Goal: Share content: Share content

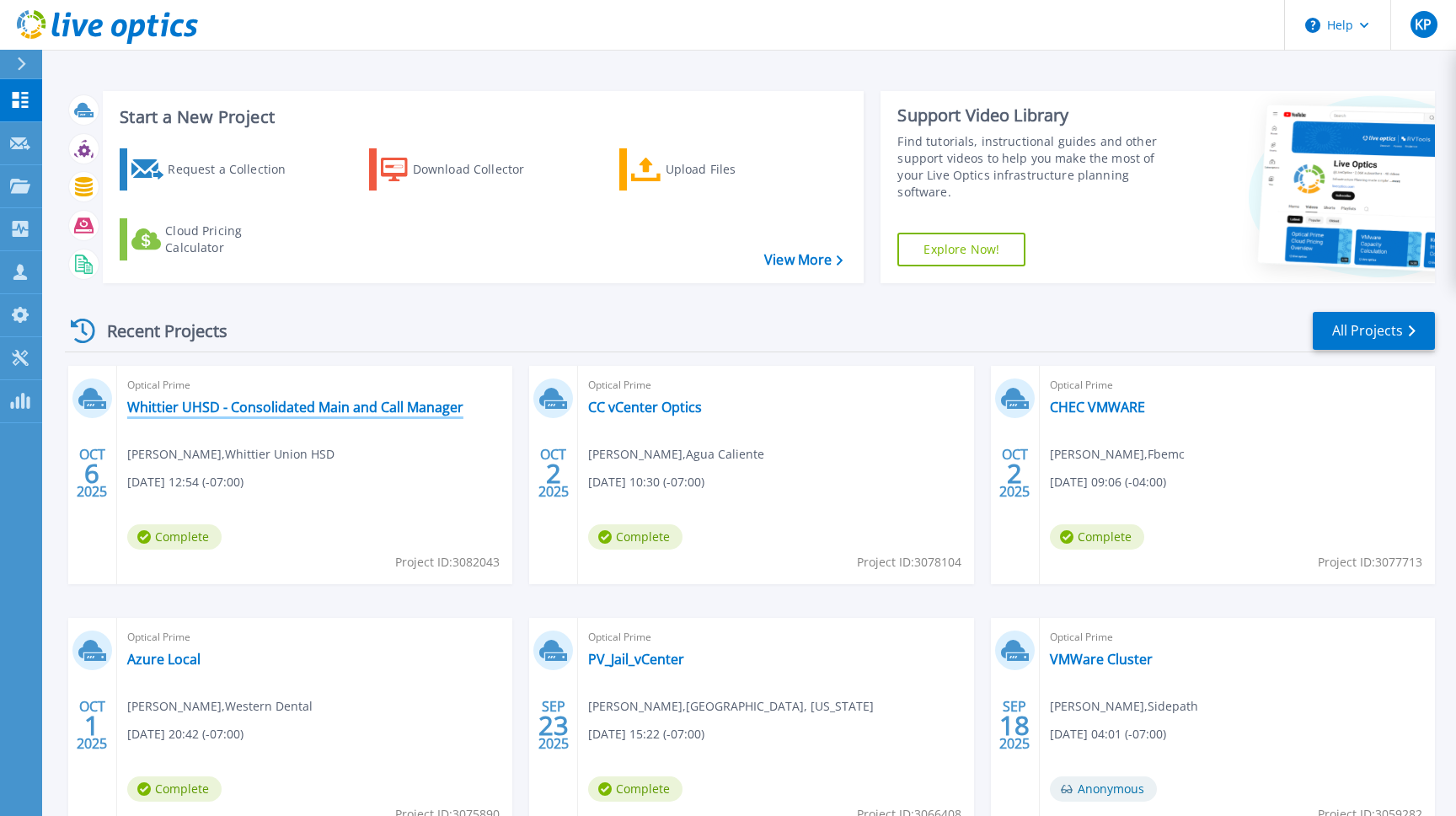
click at [381, 402] on link "Whittier UHSD - Consolidated Main and Call Manager" at bounding box center [295, 407] width 337 height 17
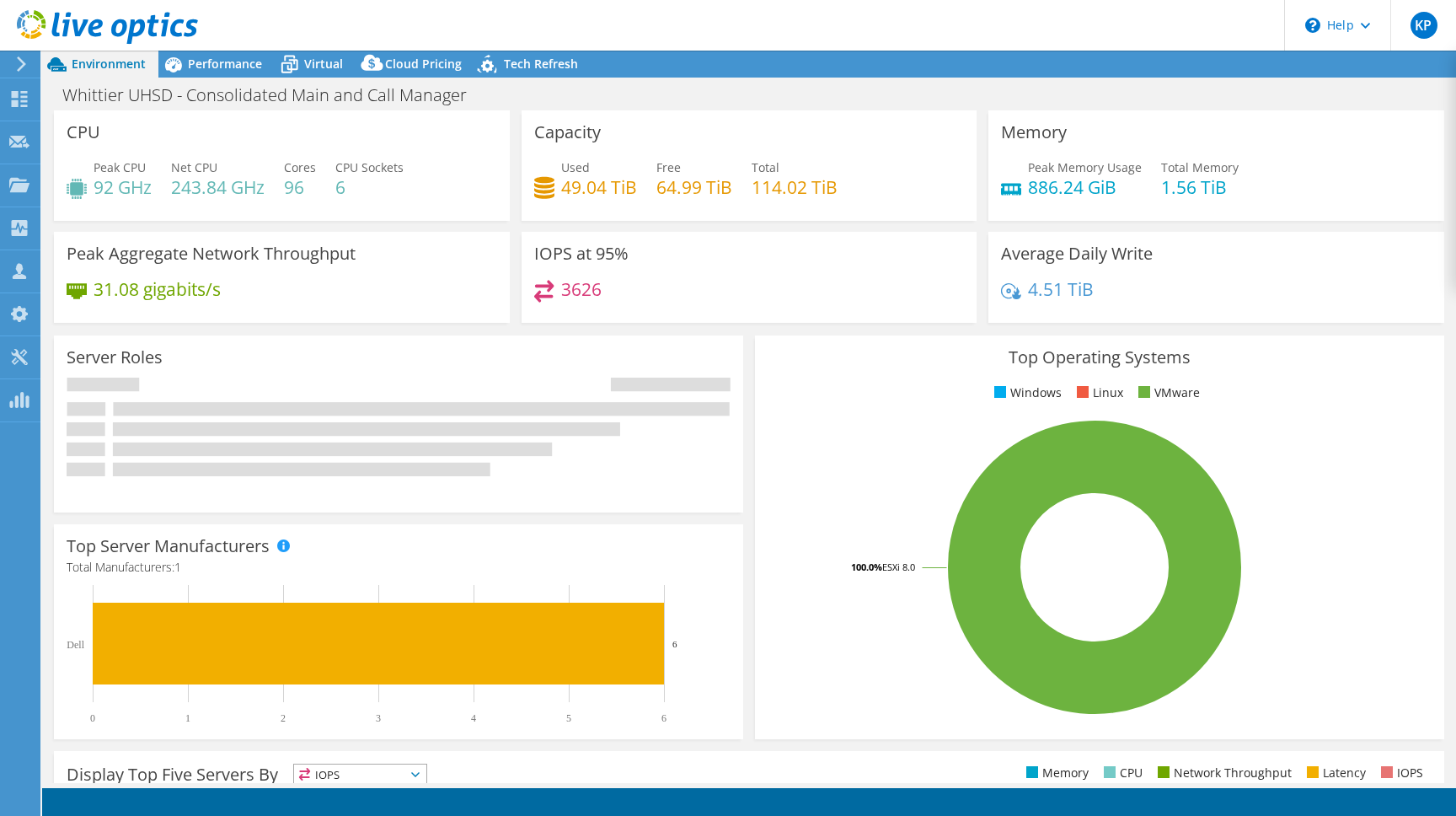
select select "USD"
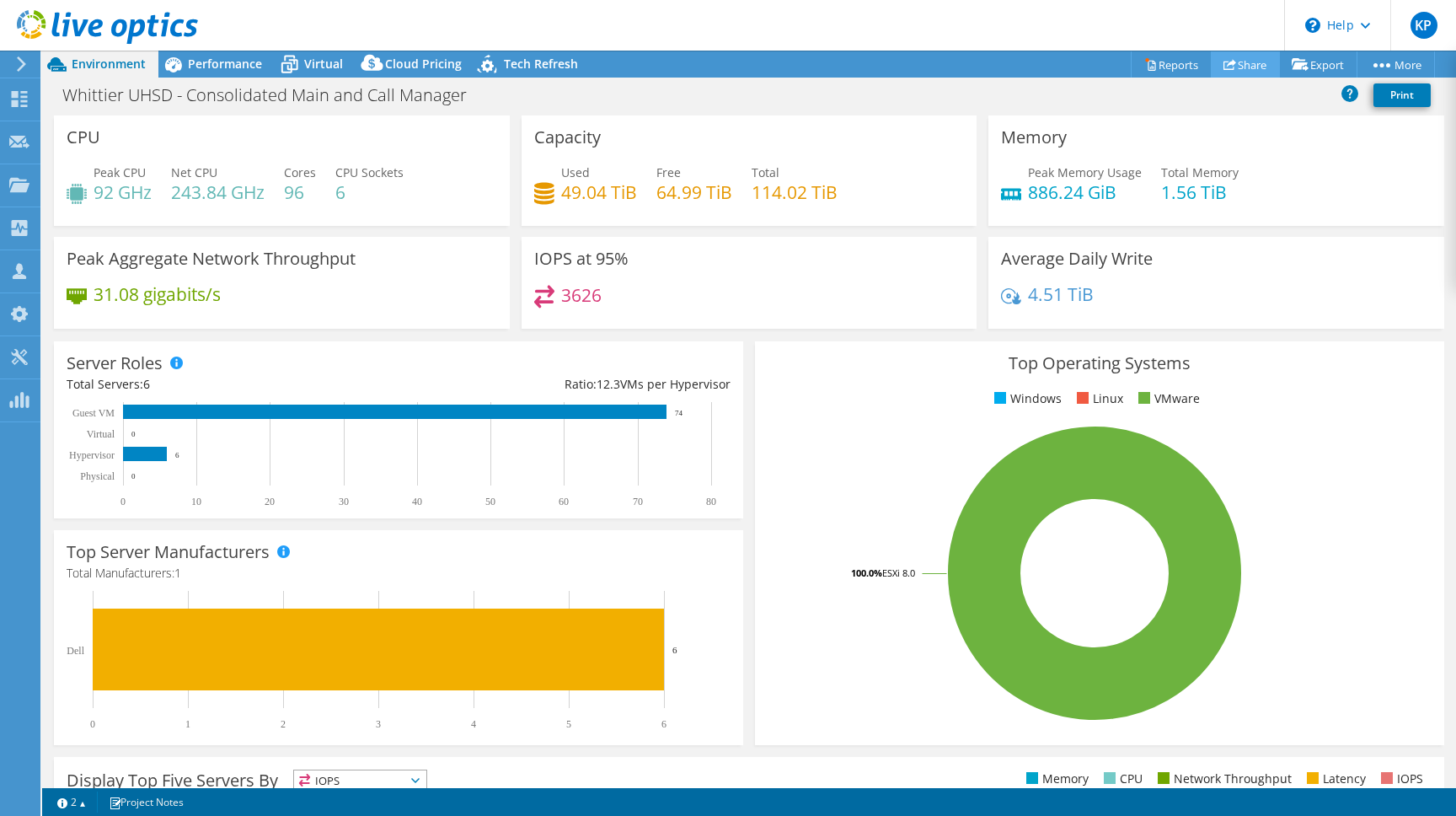
click at [1229, 66] on link "Share" at bounding box center [1245, 64] width 69 height 26
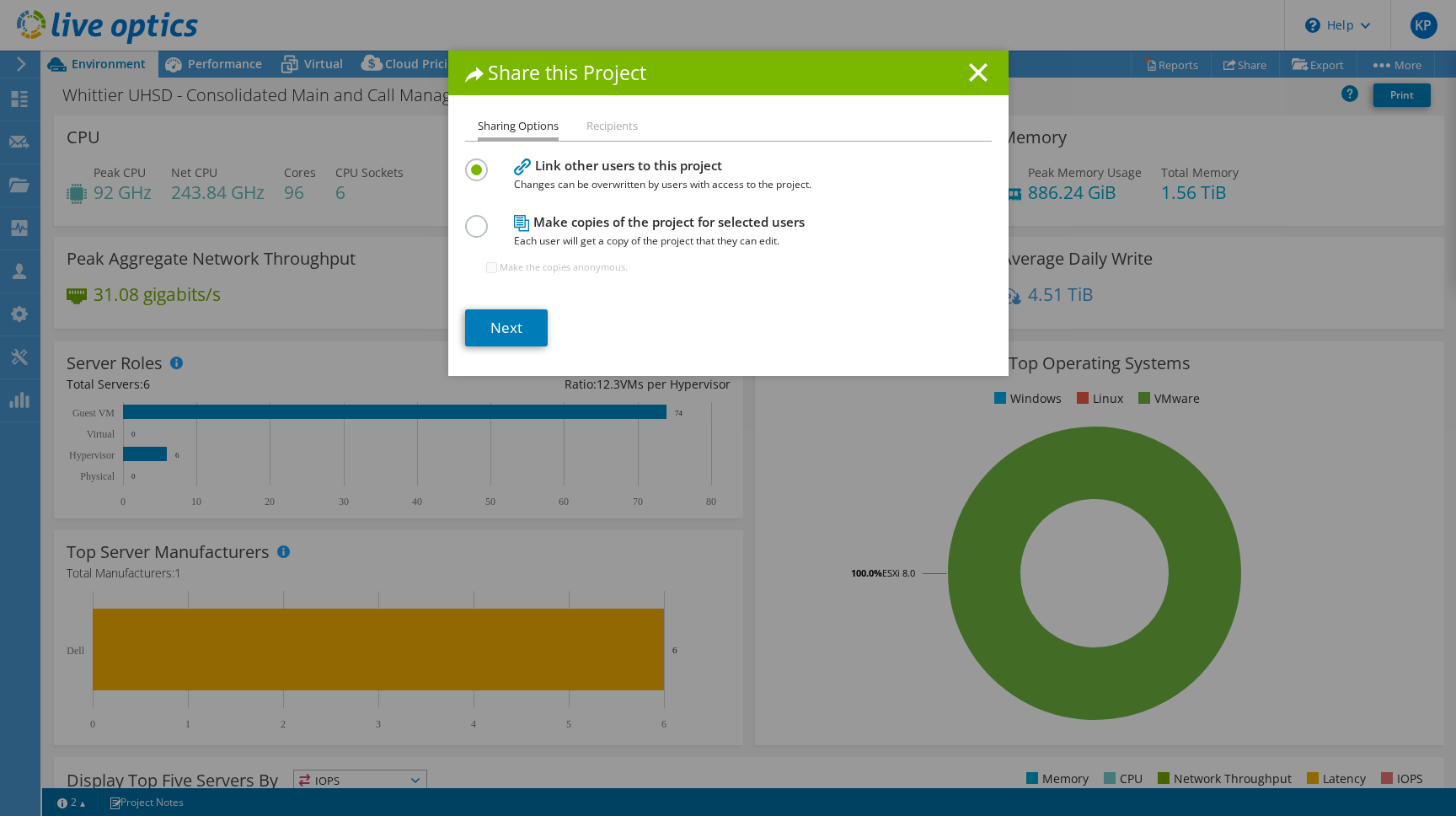
drag, startPoint x: 975, startPoint y: 71, endPoint x: 1124, endPoint y: 59, distance: 149.5
click at [975, 71] on line at bounding box center [978, 73] width 17 height 17
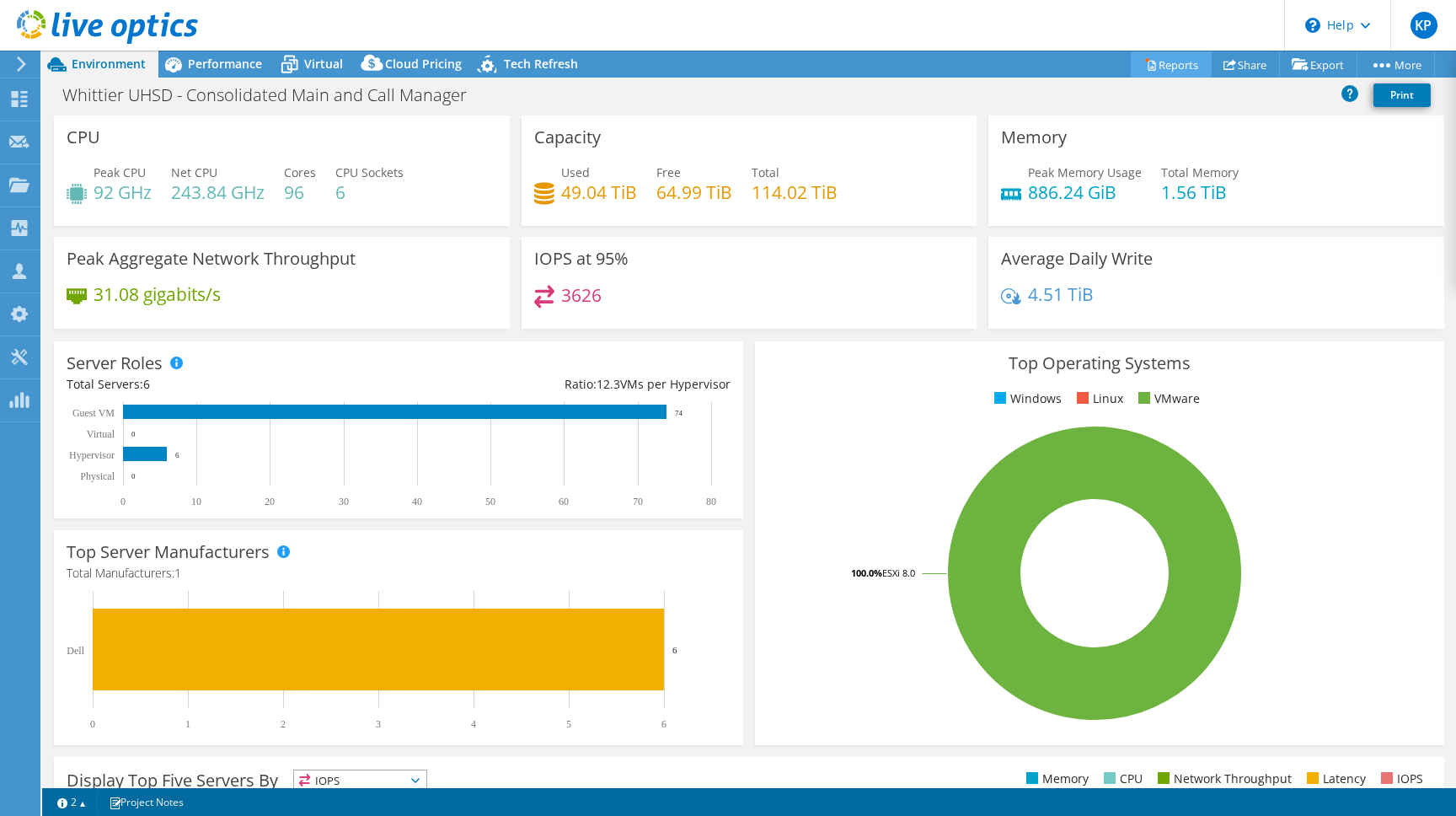
click at [1152, 63] on link "Reports" at bounding box center [1171, 64] width 81 height 26
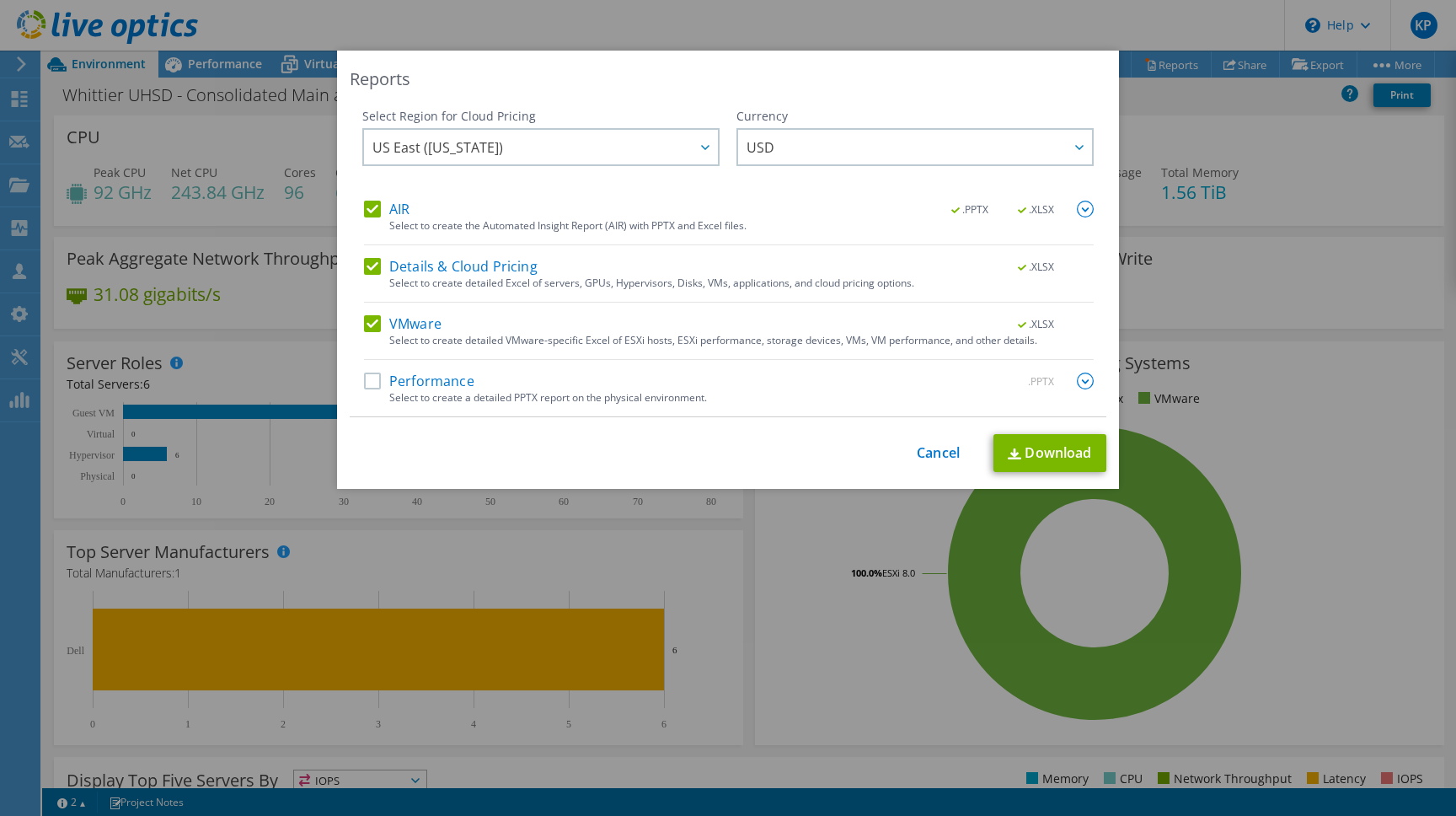
click at [369, 210] on label "AIR" at bounding box center [387, 209] width 46 height 17
click at [0, 0] on input "AIR" at bounding box center [0, 0] width 0 height 0
drag, startPoint x: 371, startPoint y: 271, endPoint x: 373, endPoint y: 317, distance: 46.0
click at [371, 271] on label "Details & Cloud Pricing" at bounding box center [451, 266] width 174 height 17
click at [0, 0] on input "Details & Cloud Pricing" at bounding box center [0, 0] width 0 height 0
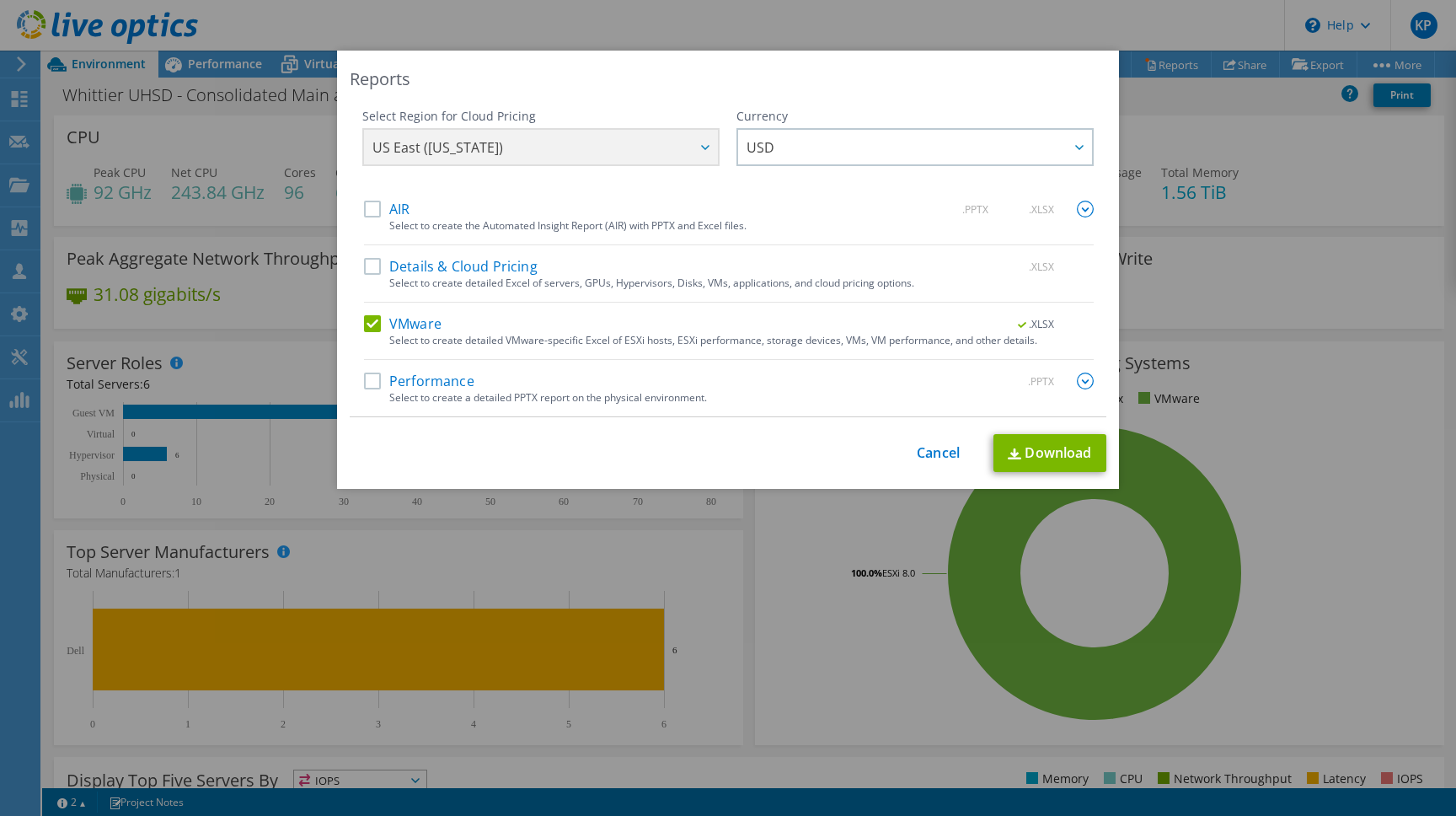
click at [373, 334] on div "VMware .XLSX" at bounding box center [729, 325] width 730 height 20
click at [374, 376] on label "Performance" at bounding box center [419, 381] width 110 height 17
click at [0, 0] on input "Performance" at bounding box center [0, 0] width 0 height 0
click at [373, 325] on label "VMware" at bounding box center [403, 323] width 78 height 17
click at [0, 0] on input "VMware" at bounding box center [0, 0] width 0 height 0
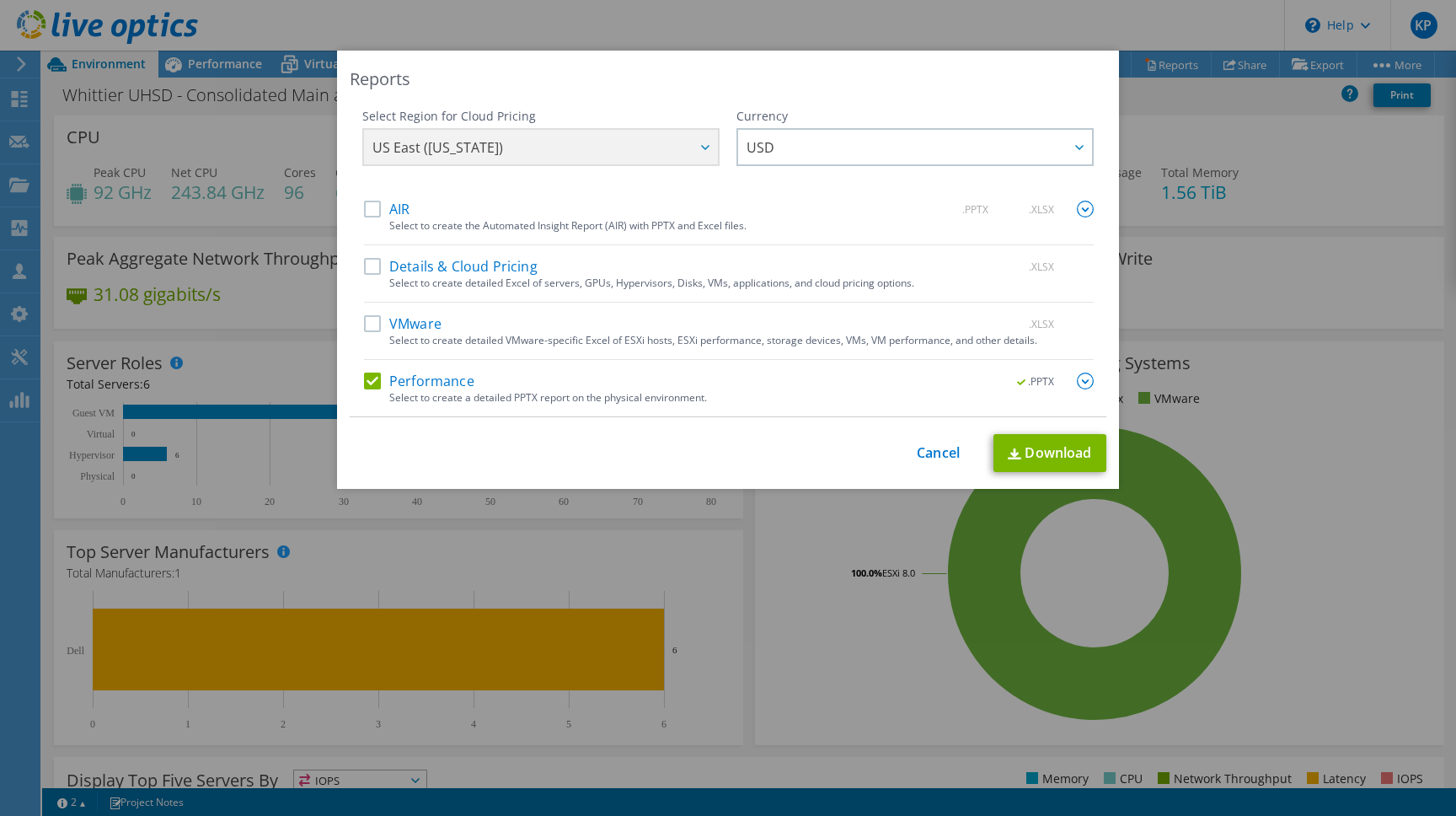
click at [1086, 379] on img at bounding box center [1085, 381] width 17 height 17
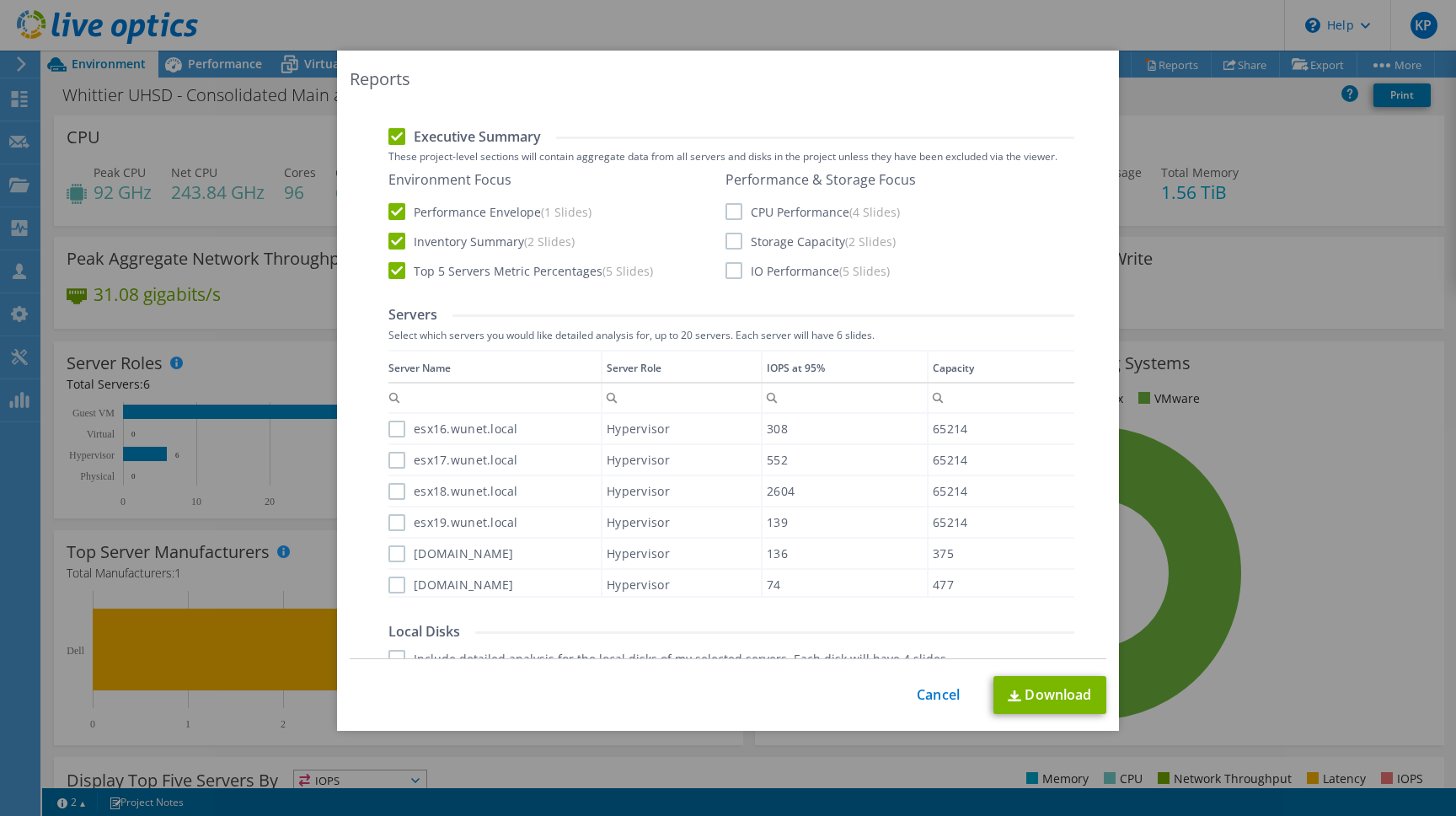
scroll to position [383, 0]
click at [403, 426] on label "esx16.wunet.local" at bounding box center [453, 427] width 130 height 17
click at [0, 0] on input "esx16.wunet.local" at bounding box center [0, 0] width 0 height 0
click at [394, 467] on div "esx17.wunet.local" at bounding box center [494, 458] width 212 height 30
click at [400, 495] on label "esx18.wunet.local" at bounding box center [453, 489] width 130 height 17
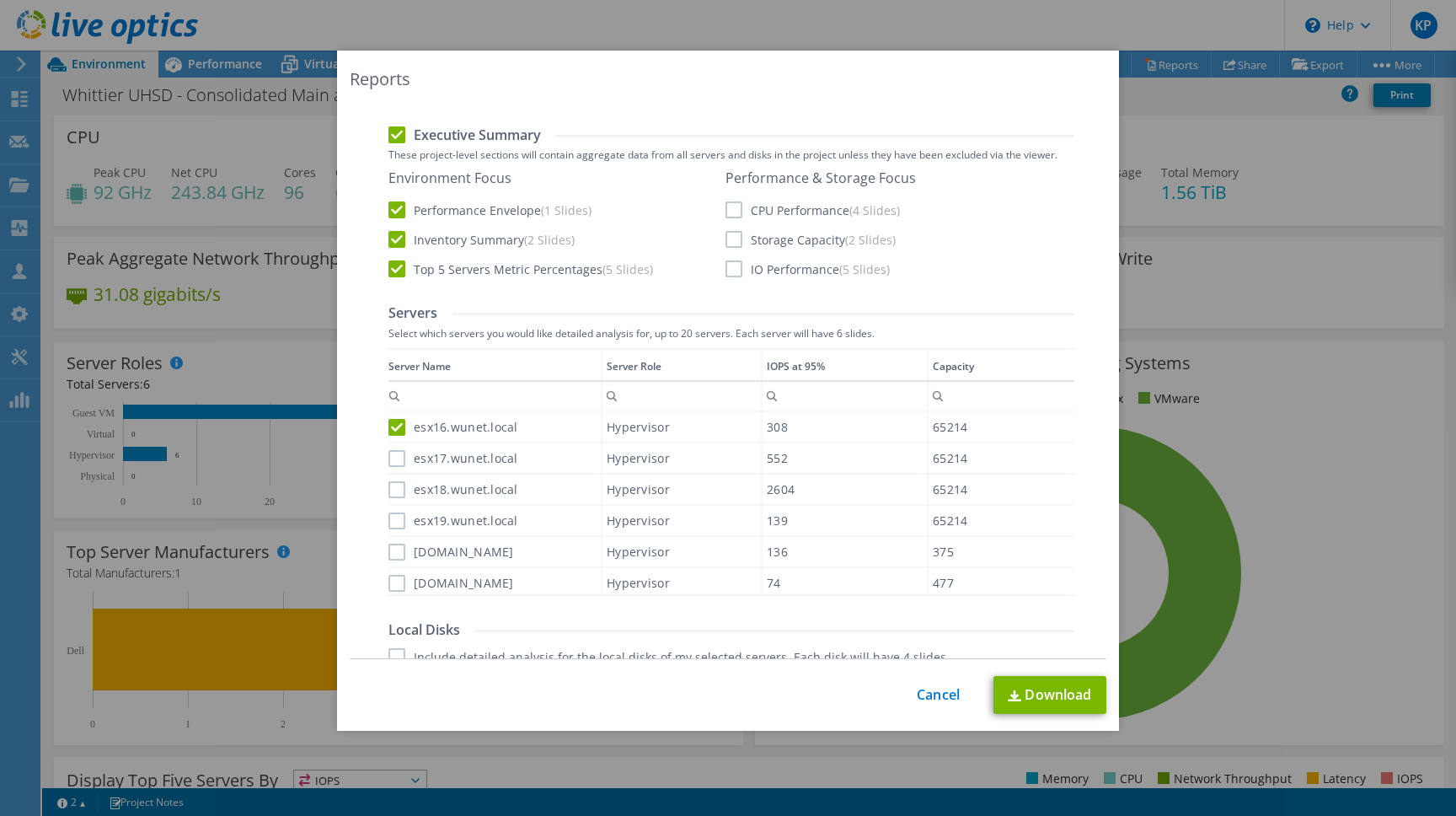
click at [0, 0] on input "esx18.wunet.local" at bounding box center [0, 0] width 0 height 0
drag, startPoint x: 394, startPoint y: 463, endPoint x: 398, endPoint y: 500, distance: 37.2
click at [395, 463] on label "esx17.wunet.local" at bounding box center [453, 459] width 130 height 17
click at [0, 0] on input "esx17.wunet.local" at bounding box center [0, 0] width 0 height 0
click at [394, 530] on div "esx19.wunet.local" at bounding box center [494, 520] width 212 height 30
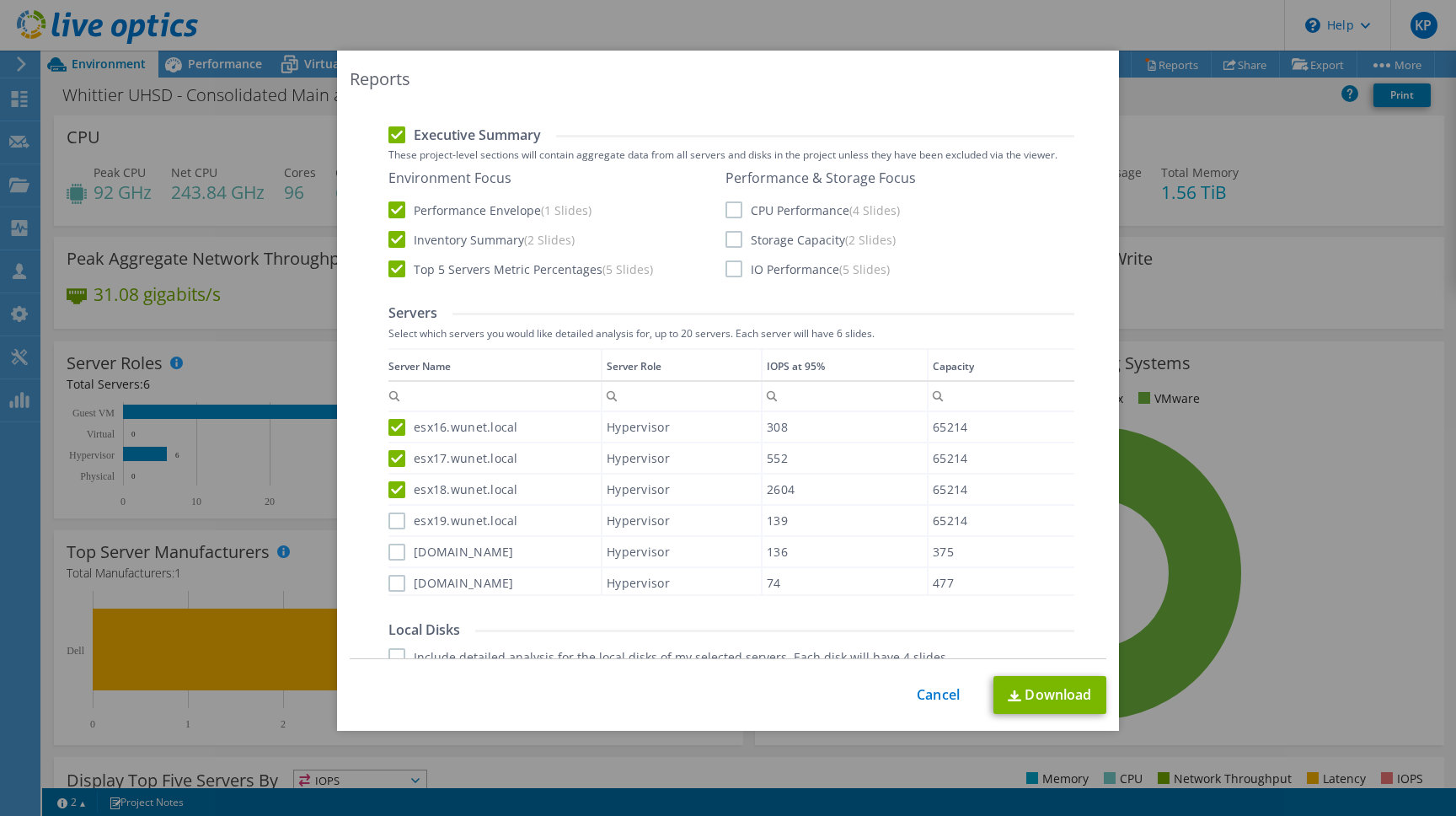
click at [394, 554] on label "[DOMAIN_NAME]" at bounding box center [451, 552] width 125 height 17
click at [0, 0] on input "[DOMAIN_NAME]" at bounding box center [0, 0] width 0 height 0
click at [398, 526] on label "esx19.wunet.local" at bounding box center [453, 520] width 130 height 17
click at [0, 0] on input "esx19.wunet.local" at bounding box center [0, 0] width 0 height 0
click at [398, 583] on label "[DOMAIN_NAME]" at bounding box center [451, 583] width 125 height 17
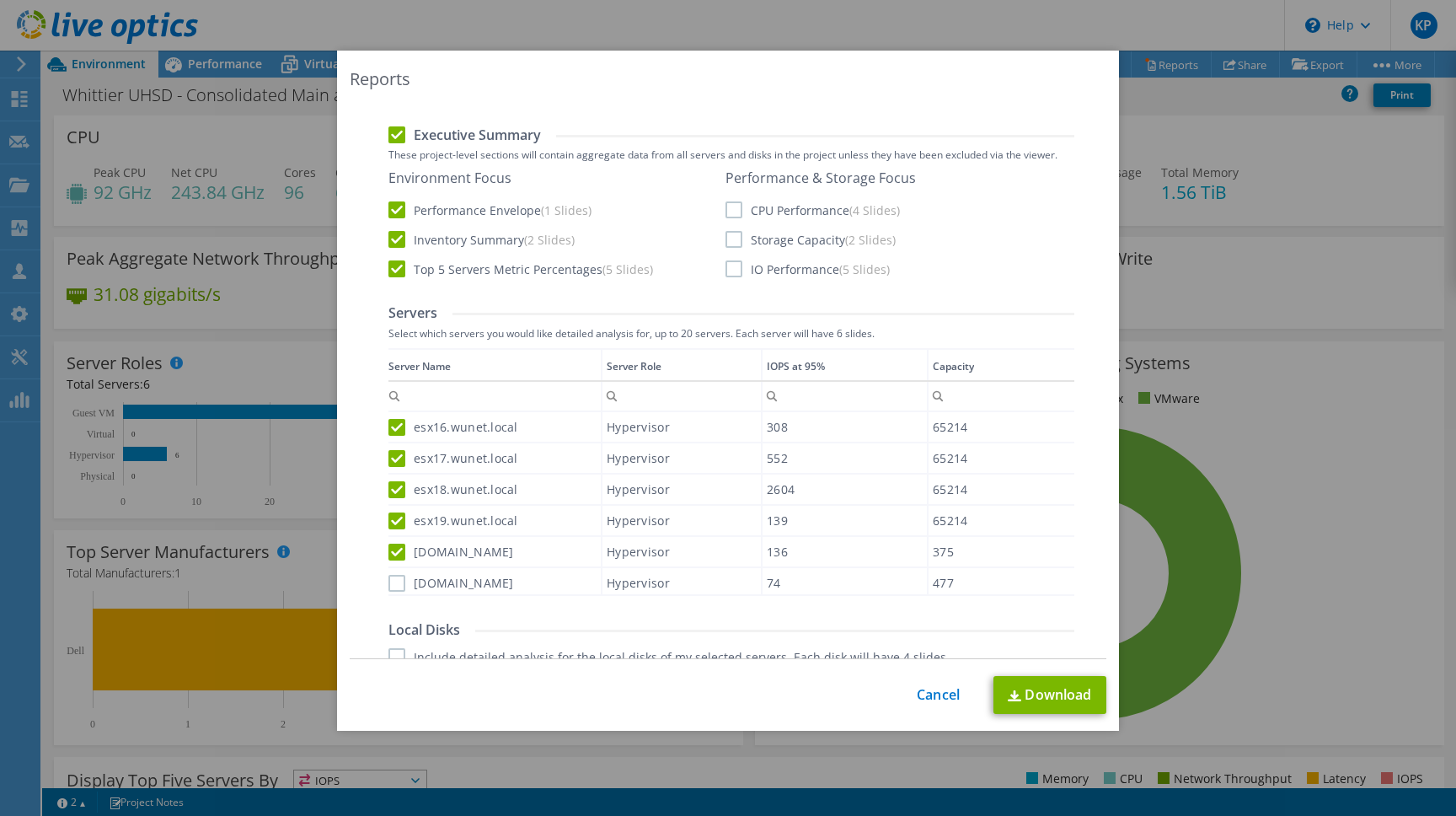
click at [0, 0] on input "[DOMAIN_NAME]" at bounding box center [0, 0] width 0 height 0
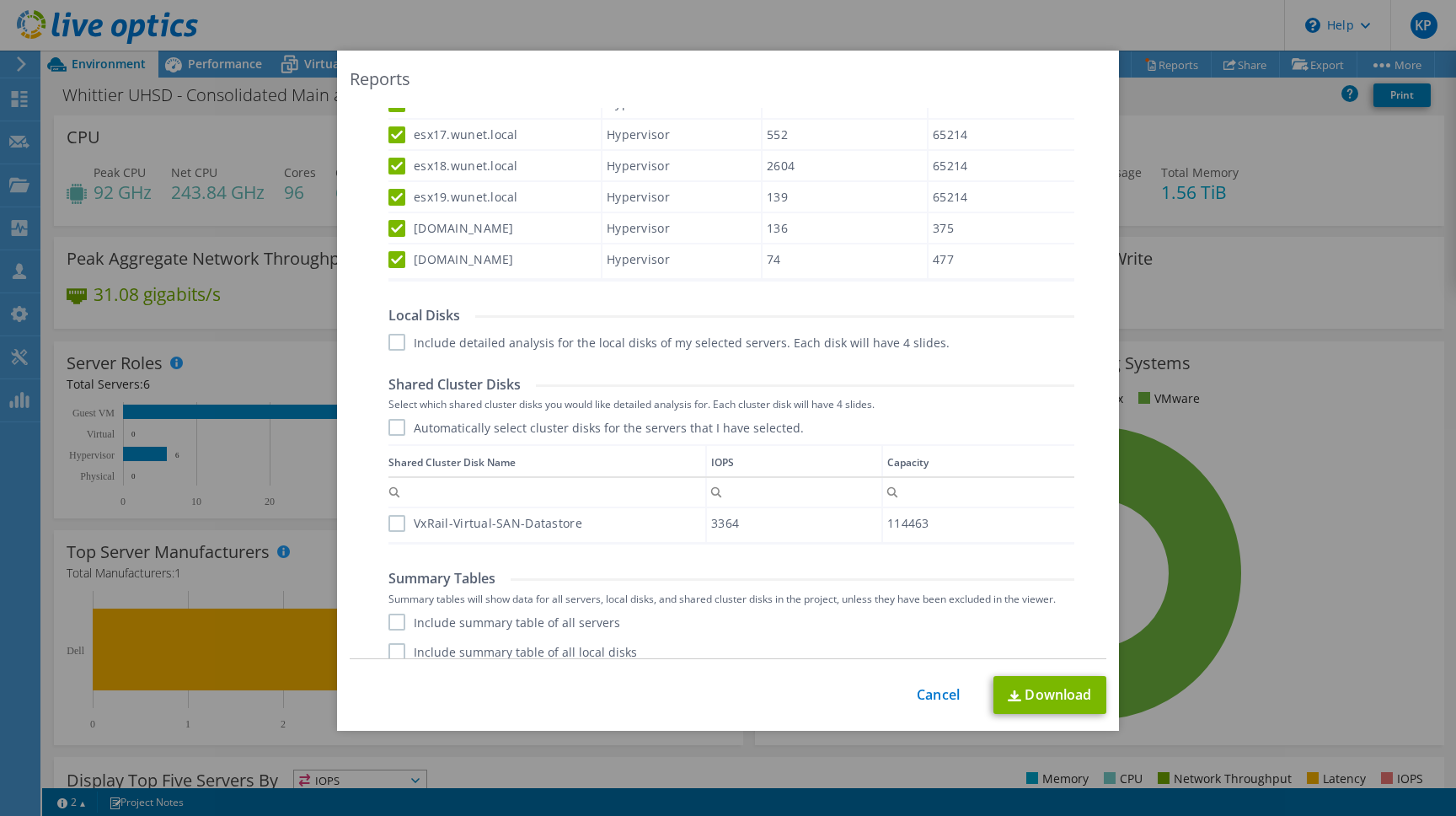
scroll to position [1, 0]
click at [399, 521] on label "VxRail-Virtual-SAN-Datastore" at bounding box center [485, 522] width 193 height 17
click at [0, 0] on input "VxRail-Virtual-SAN-Datastore" at bounding box center [0, 0] width 0 height 0
click at [394, 432] on label "Automatically select cluster disks for the servers that I have selected." at bounding box center [596, 427] width 415 height 17
click at [0, 0] on input "Automatically select cluster disks for the servers that I have selected." at bounding box center [0, 0] width 0 height 0
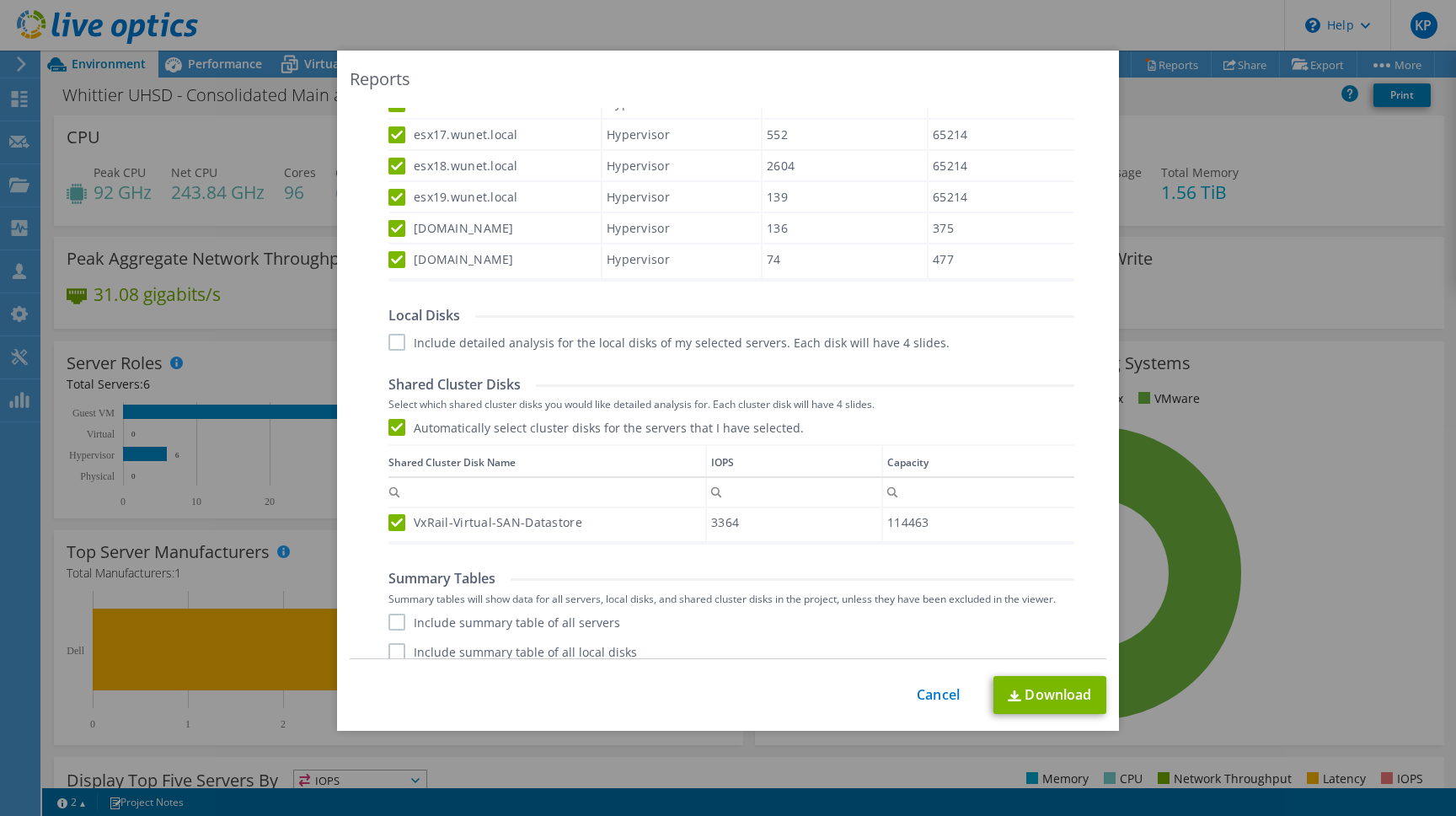
click at [393, 523] on label "VxRail-Virtual-SAN-Datastore" at bounding box center [485, 522] width 193 height 17
click at [0, 0] on input "VxRail-Virtual-SAN-Datastore" at bounding box center [0, 0] width 0 height 0
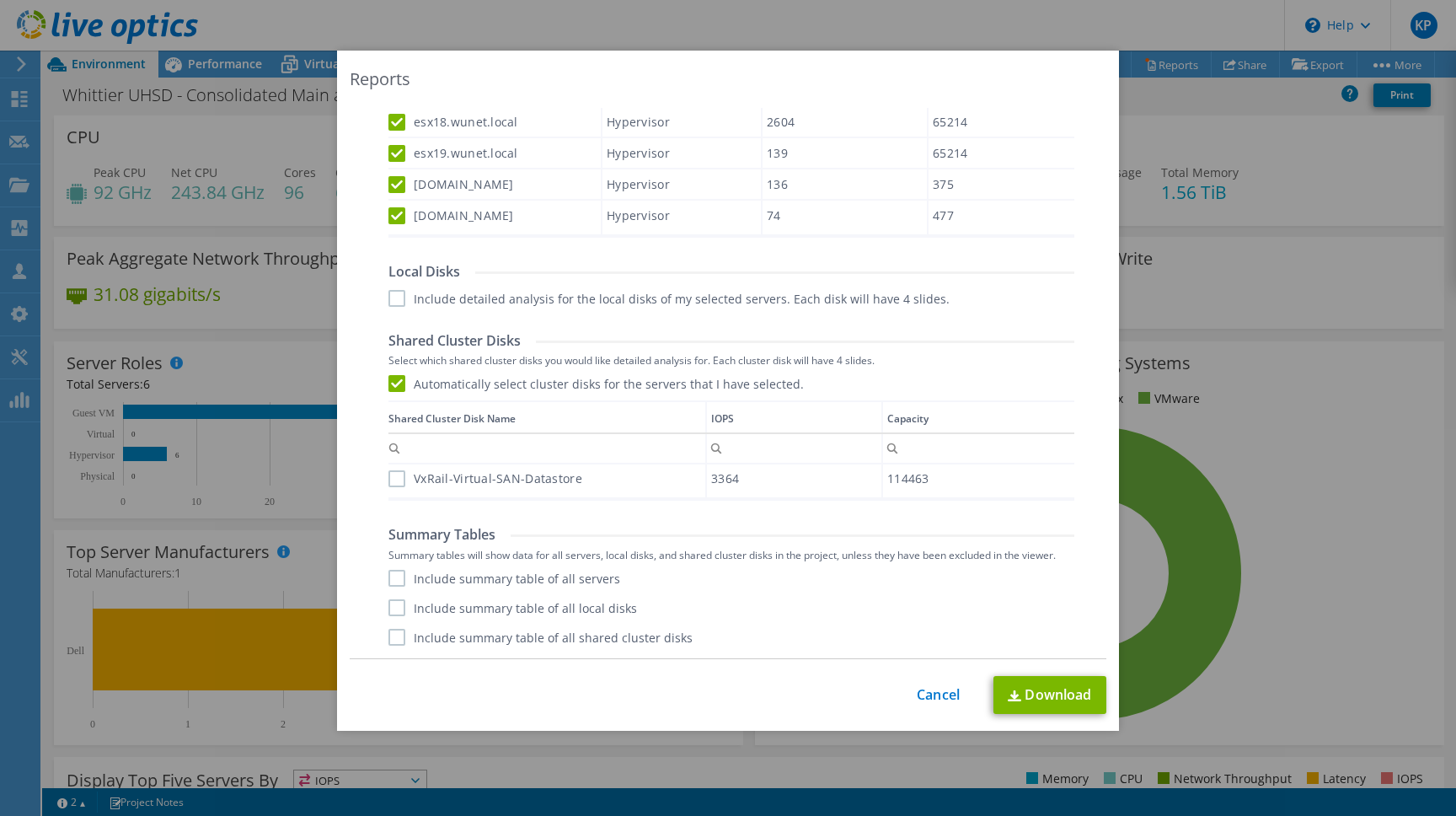
drag, startPoint x: 399, startPoint y: 571, endPoint x: 398, endPoint y: 595, distance: 24.0
click at [399, 572] on label "Include summary table of all servers" at bounding box center [504, 578] width 232 height 17
click at [0, 0] on input "Include summary table of all servers" at bounding box center [0, 0] width 0 height 0
drag, startPoint x: 398, startPoint y: 616, endPoint x: 398, endPoint y: 630, distance: 14.0
click at [398, 617] on div "Include summary table of all servers Include summary table of all local disks I…" at bounding box center [732, 607] width 686 height 76
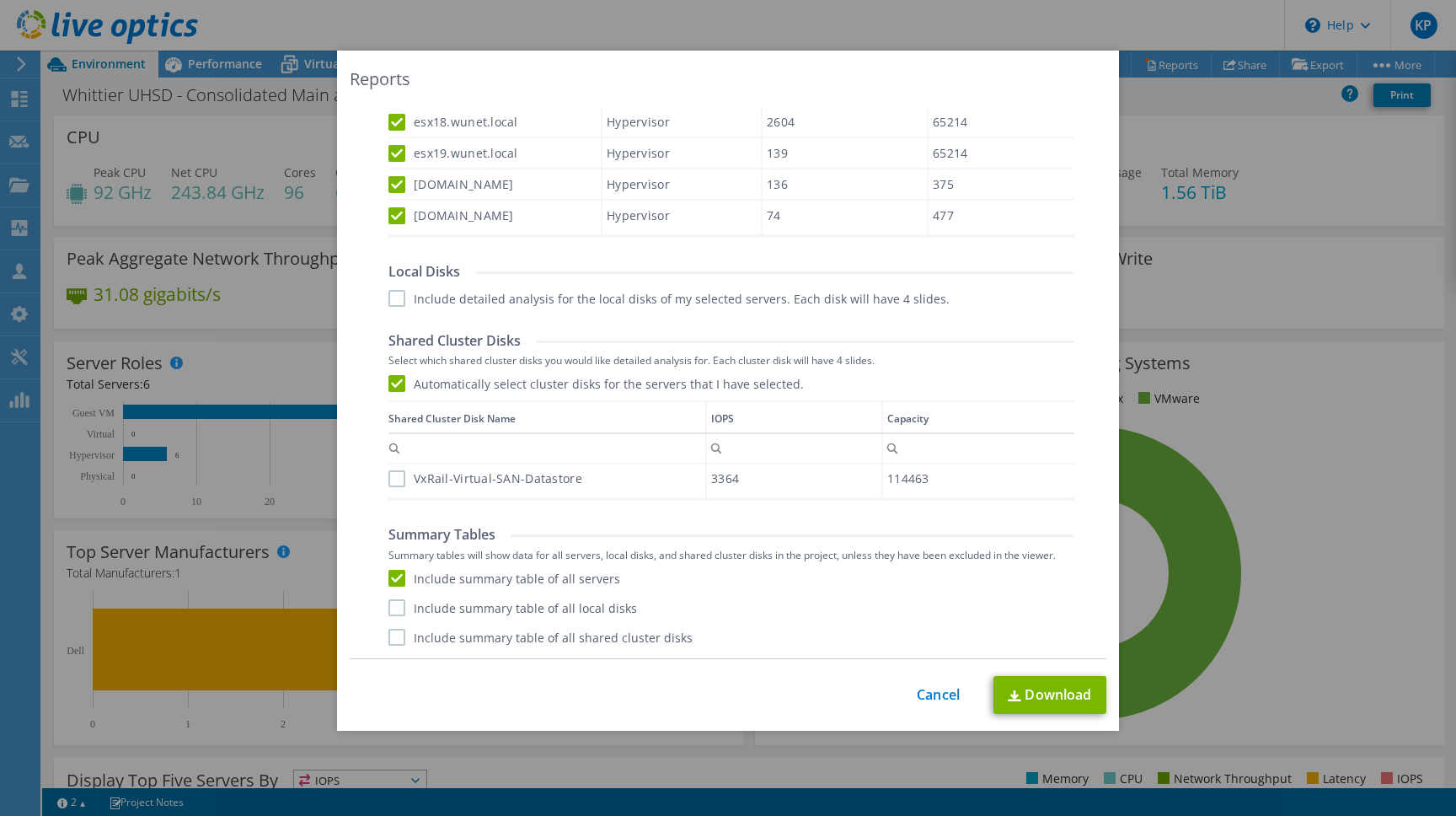
click at [402, 636] on label "Include summary table of all shared cluster disks" at bounding box center [541, 637] width 304 height 17
click at [0, 0] on input "Include summary table of all shared cluster disks" at bounding box center [0, 0] width 0 height 0
click at [399, 609] on label "Include summary table of all local disks" at bounding box center [513, 607] width 249 height 17
click at [0, 0] on input "Include summary table of all local disks" at bounding box center [0, 0] width 0 height 0
click at [1058, 690] on link "Download" at bounding box center [1050, 695] width 113 height 38
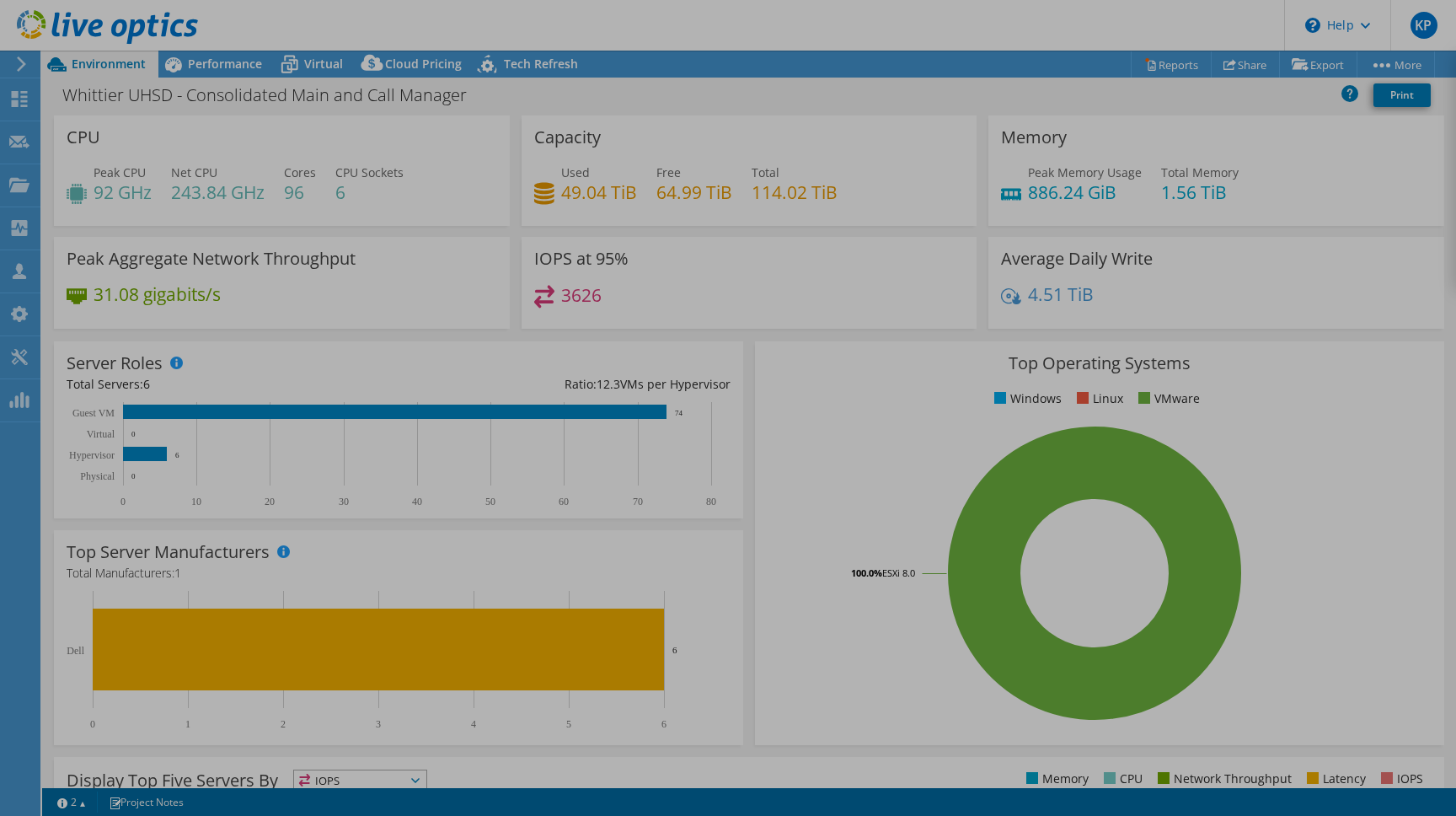
click at [946, 698] on div at bounding box center [728, 408] width 1456 height 816
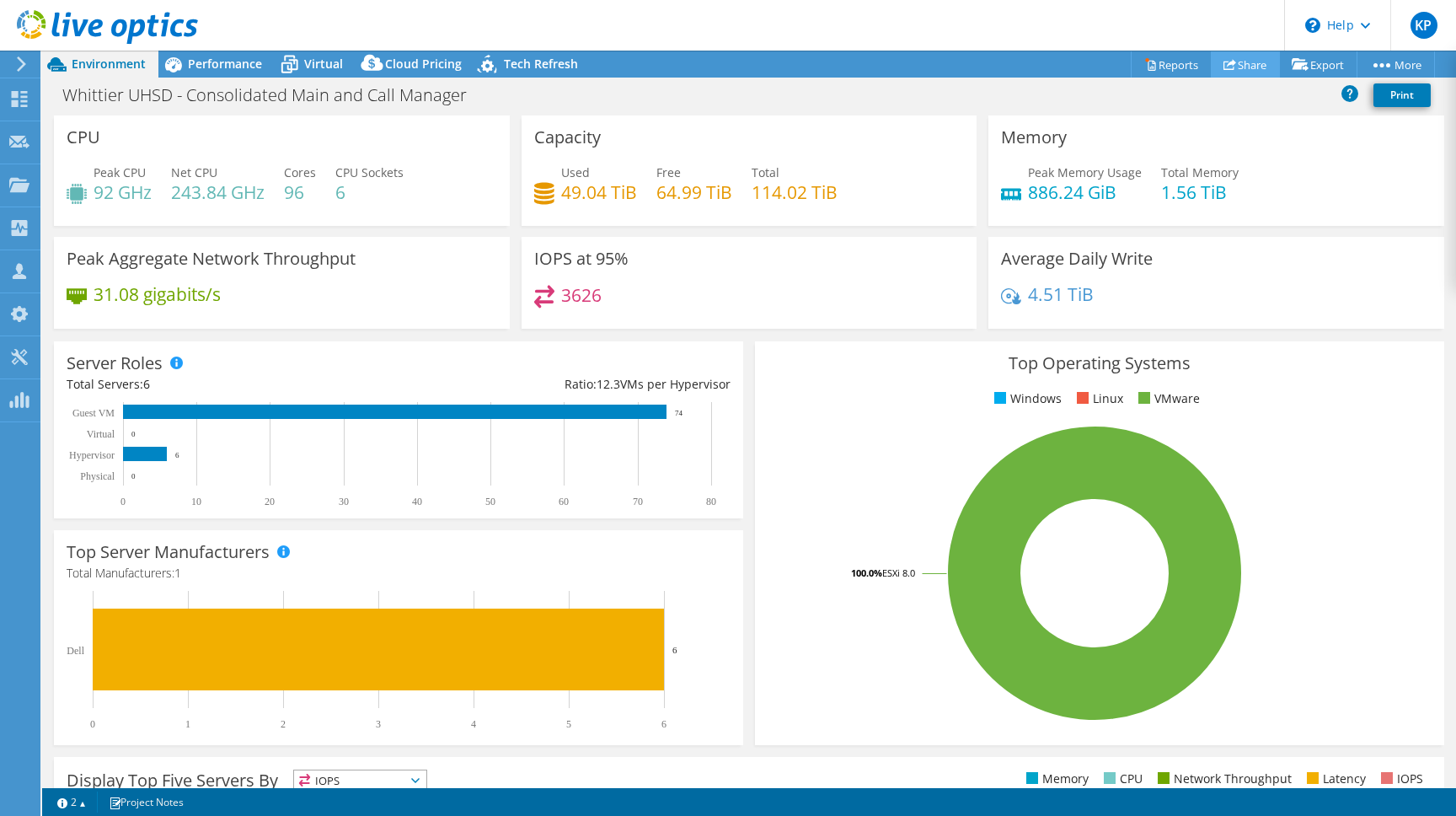
click at [1254, 65] on link "Share" at bounding box center [1245, 64] width 69 height 26
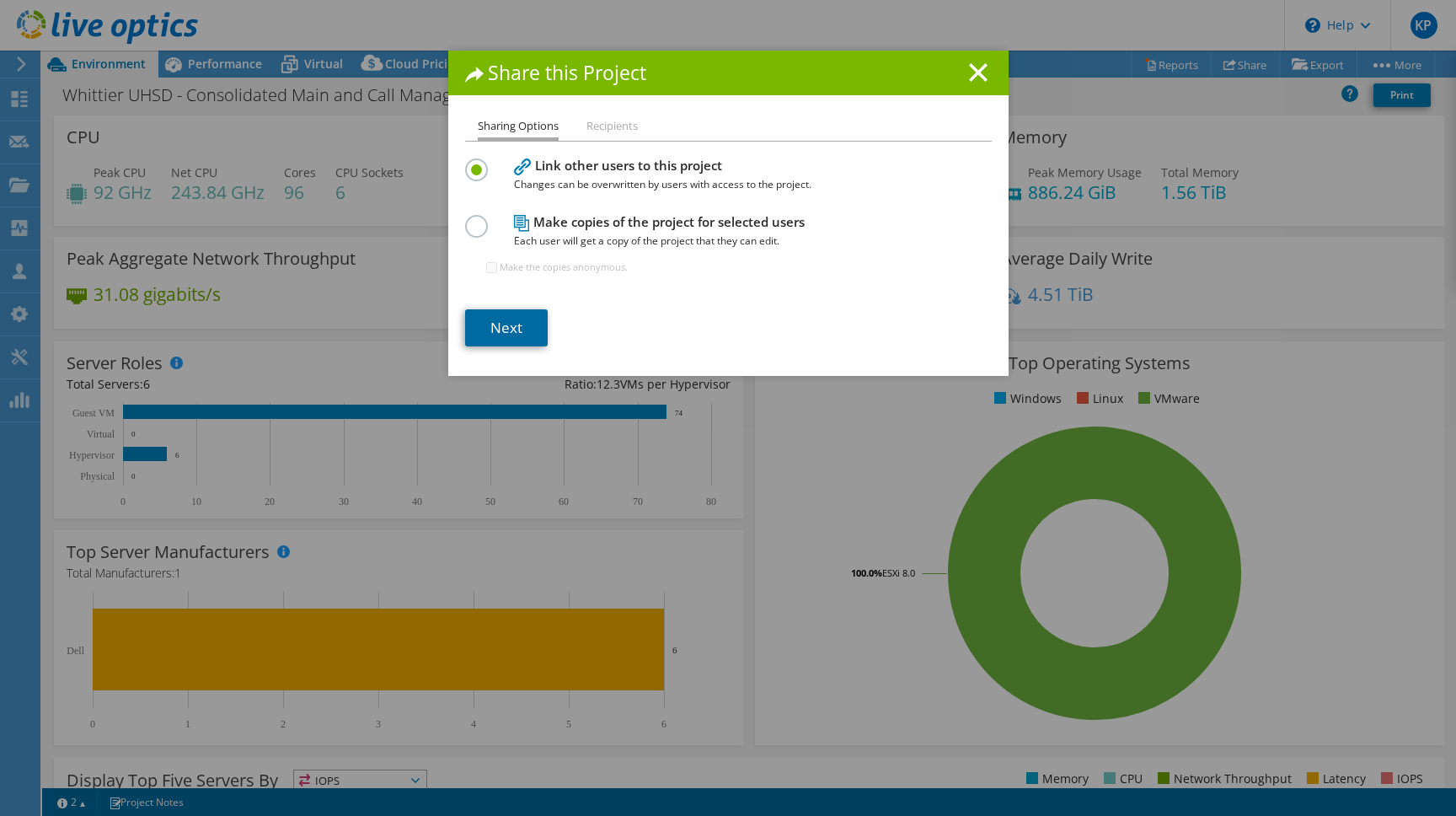
click at [525, 324] on link "Next" at bounding box center [507, 327] width 82 height 37
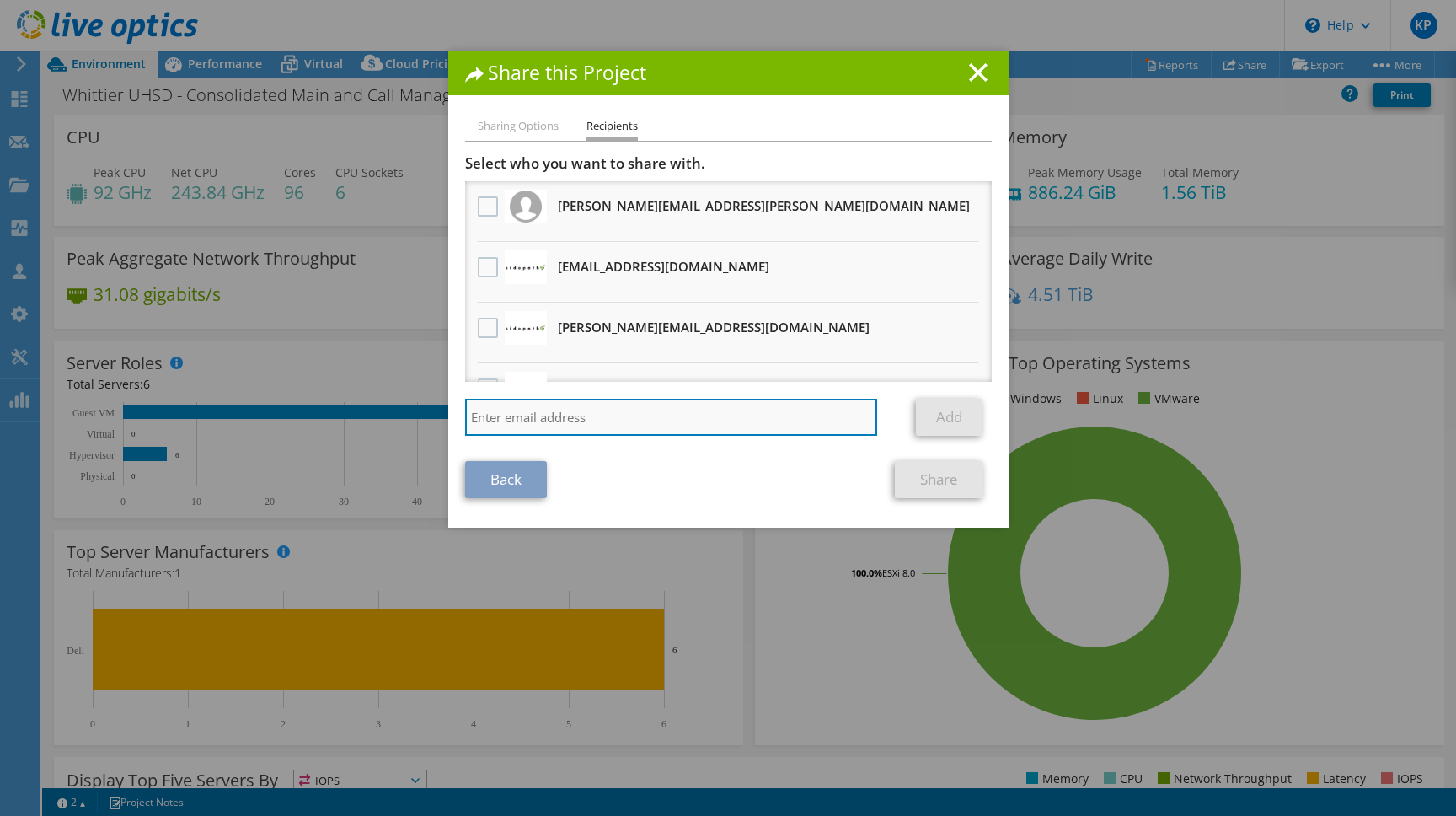
click at [579, 420] on input "search" at bounding box center [672, 417] width 413 height 37
paste input "[PERSON_NAME][EMAIL_ADDRESS][PERSON_NAME][DOMAIN_NAME]"
type input "[PERSON_NAME][EMAIL_ADDRESS][PERSON_NAME][DOMAIN_NAME]"
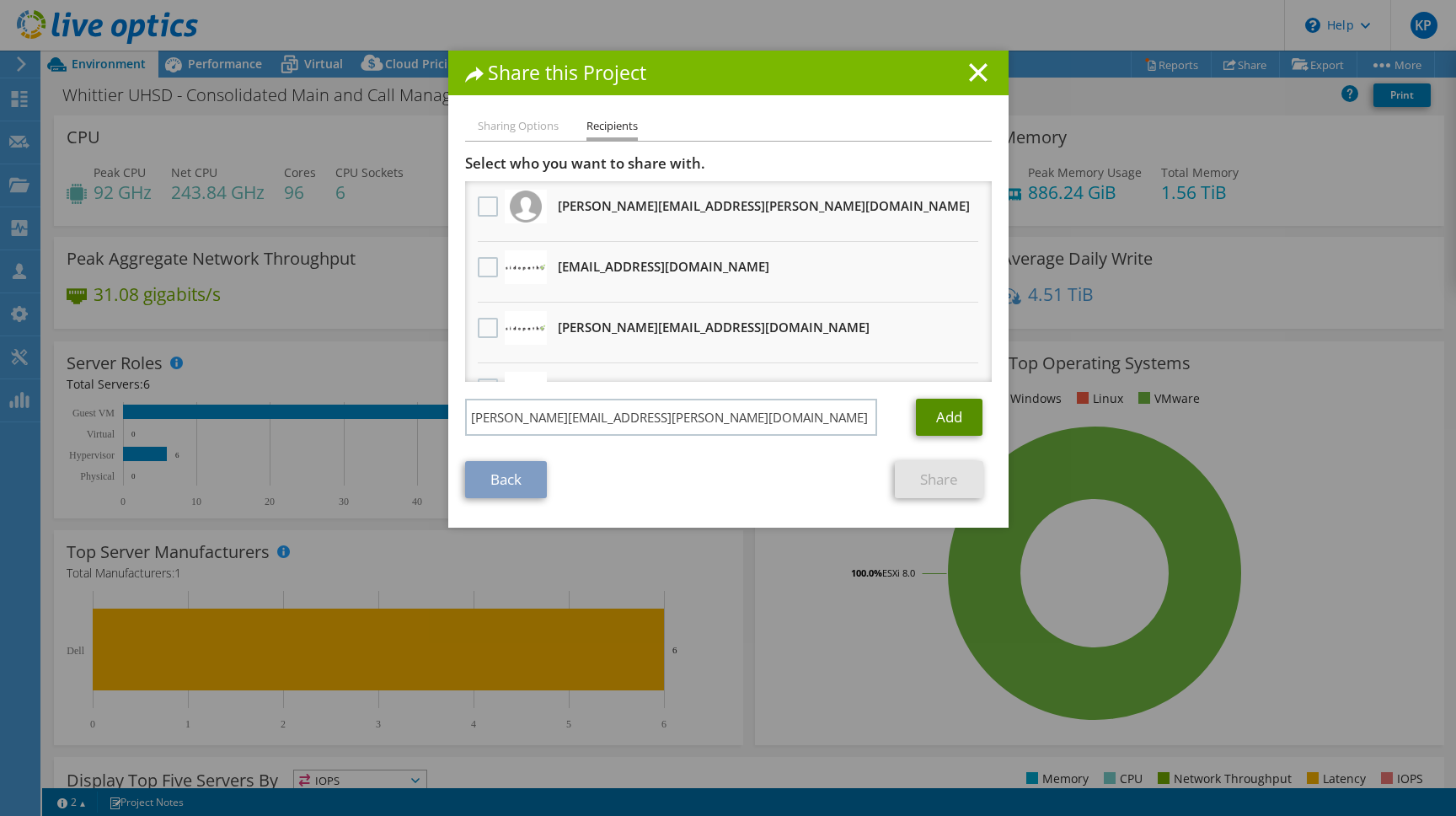
click at [932, 417] on link "Add" at bounding box center [949, 417] width 66 height 37
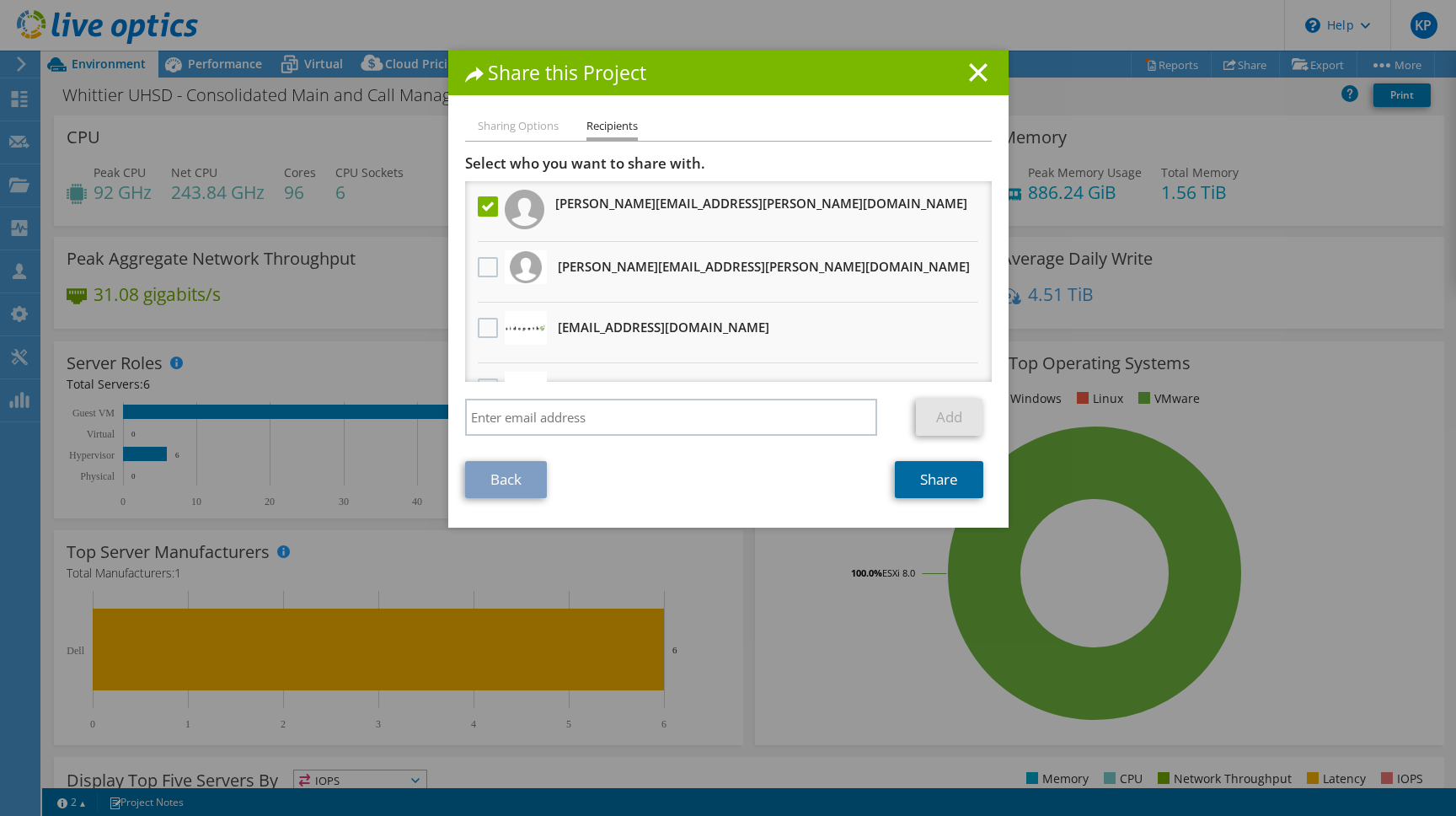
click at [929, 477] on link "Share" at bounding box center [938, 479] width 89 height 37
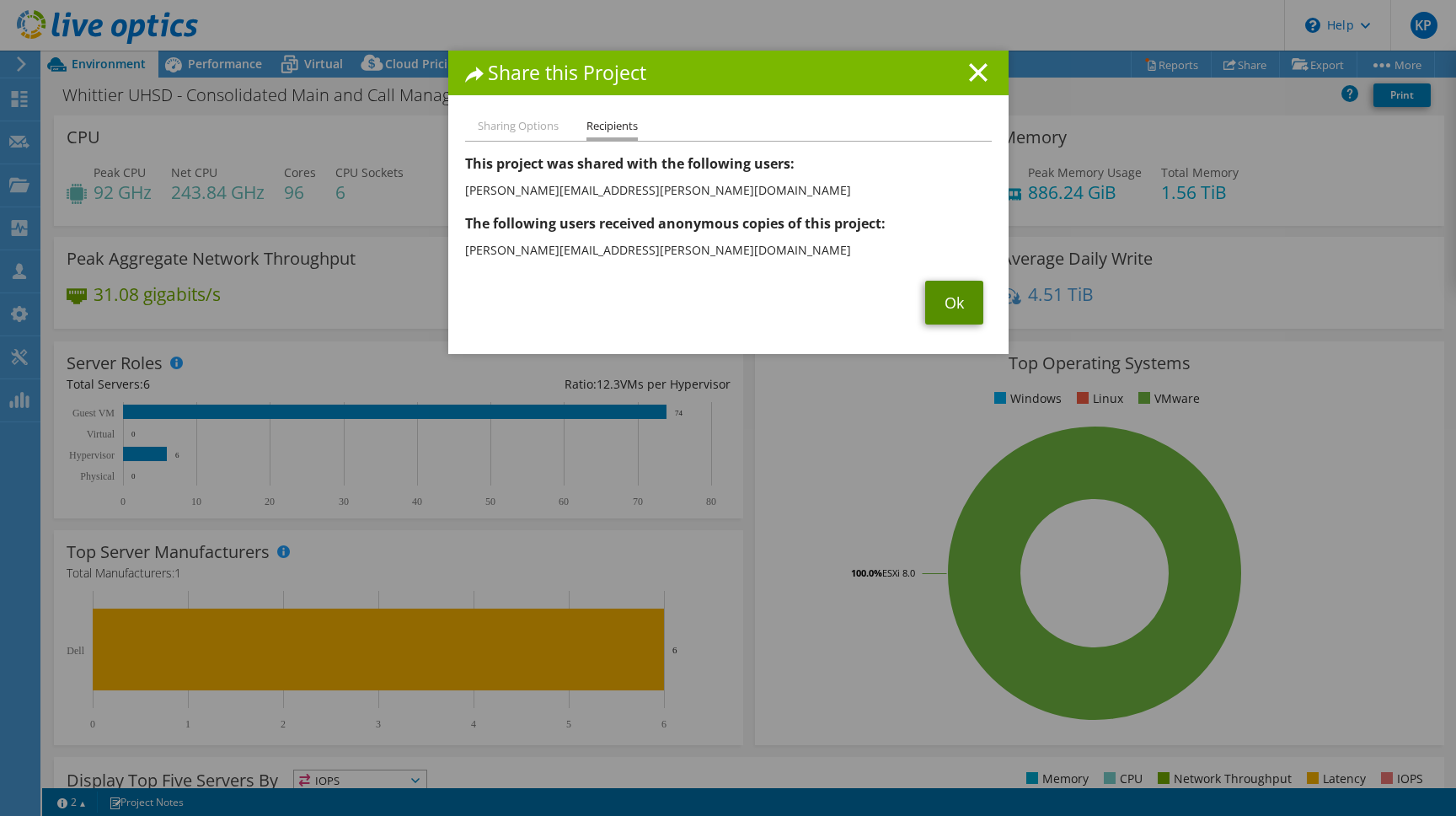
click at [945, 315] on link "Ok" at bounding box center [954, 302] width 58 height 44
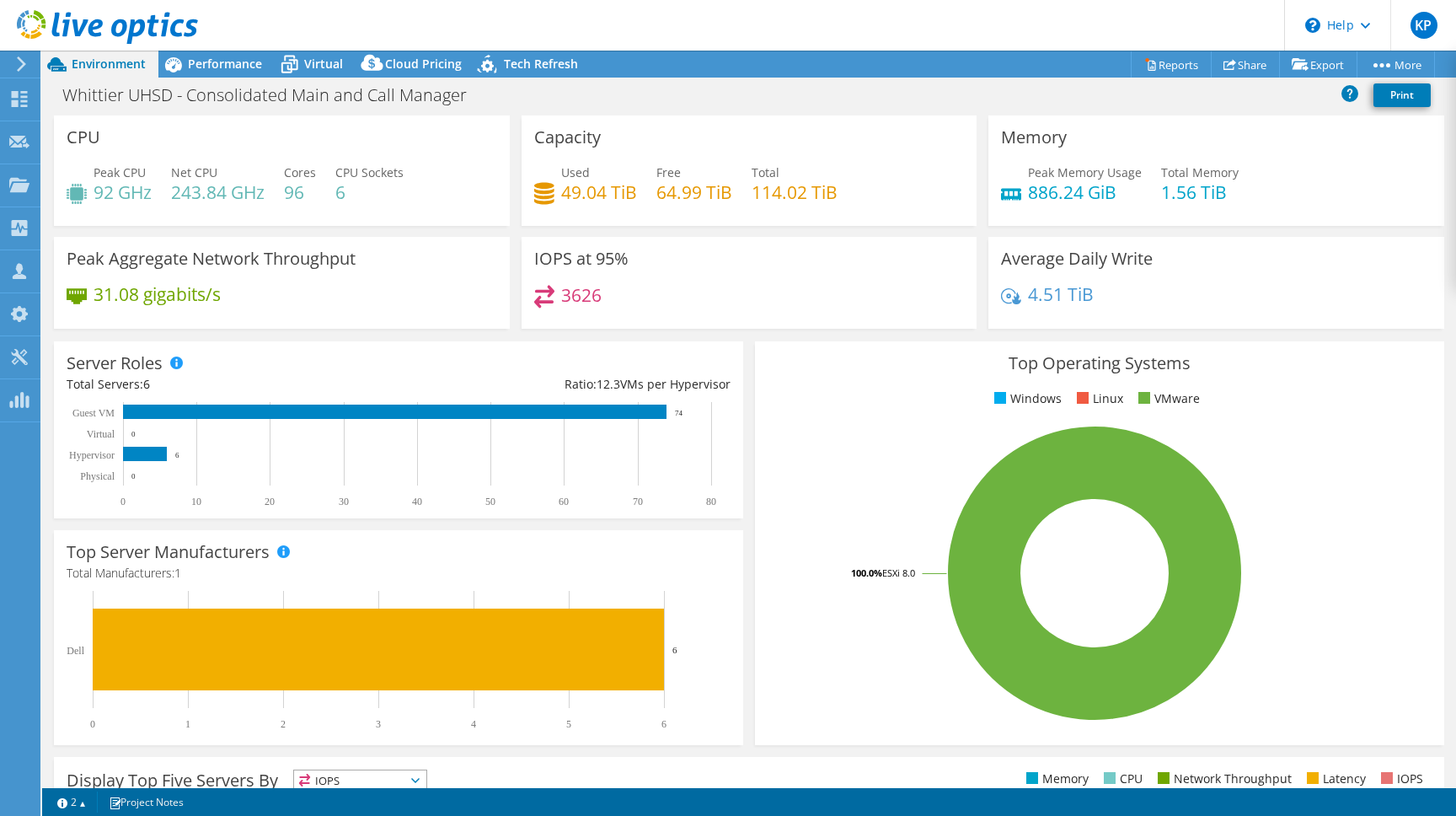
scroll to position [47, 0]
